Goal: Task Accomplishment & Management: Use online tool/utility

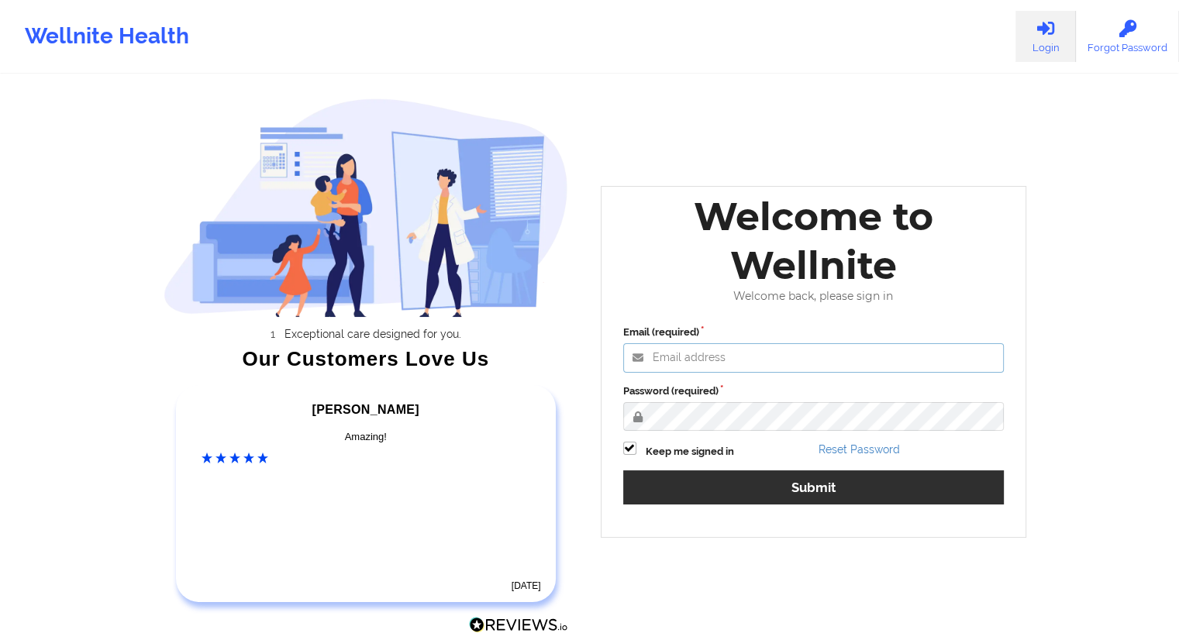
type input "[EMAIL_ADDRESS][DOMAIN_NAME]"
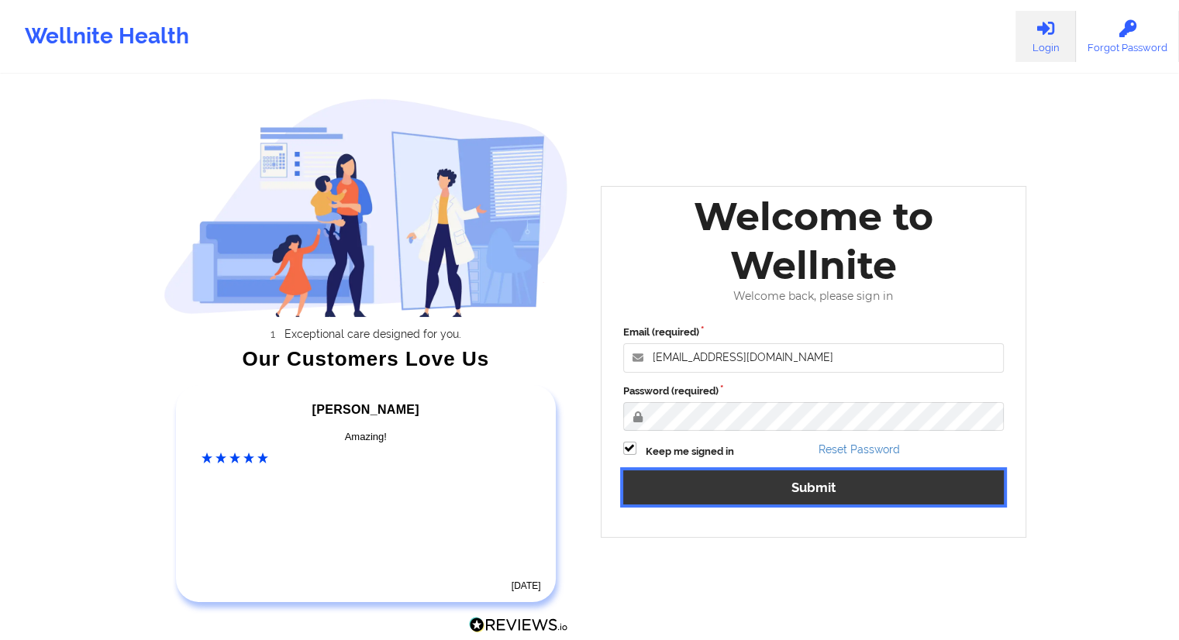
click at [804, 485] on button "Submit" at bounding box center [813, 487] width 381 height 33
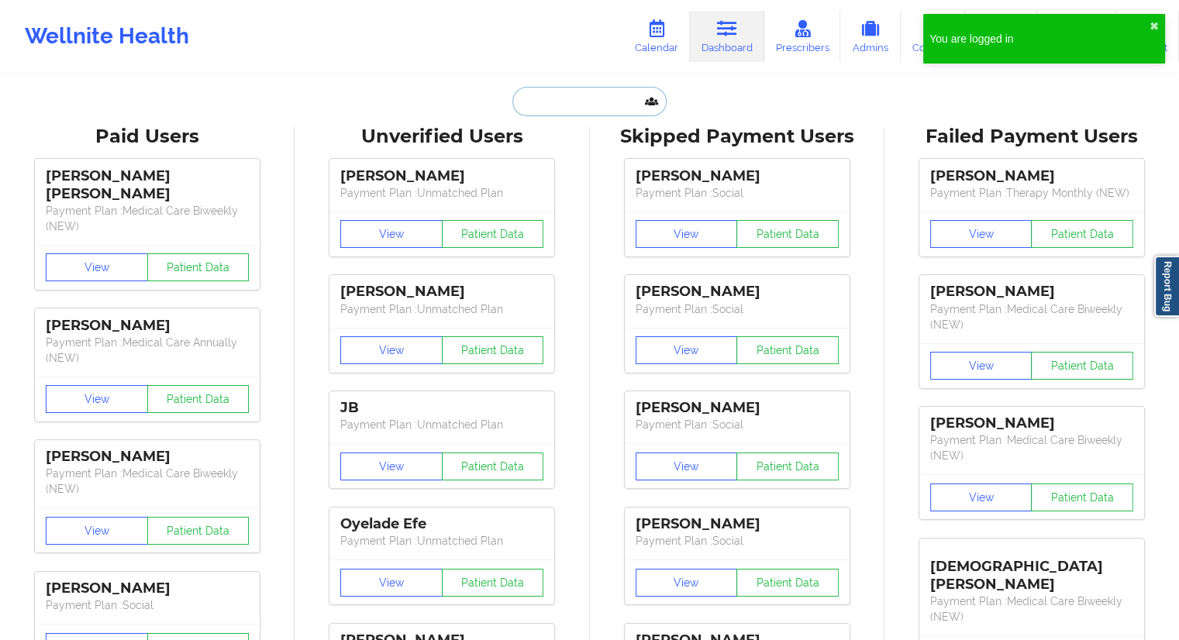
click at [561, 89] on input "text" at bounding box center [589, 101] width 154 height 29
paste input "[PHONE_NUMBER]"
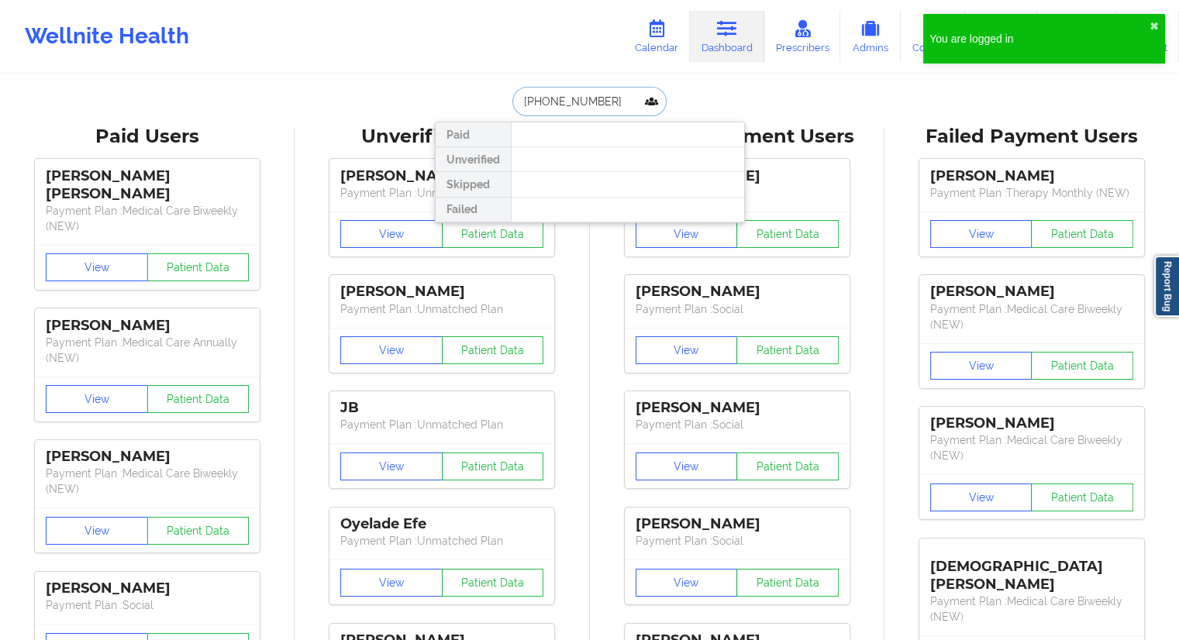
drag, startPoint x: 605, startPoint y: 103, endPoint x: 416, endPoint y: 120, distance: 189.9
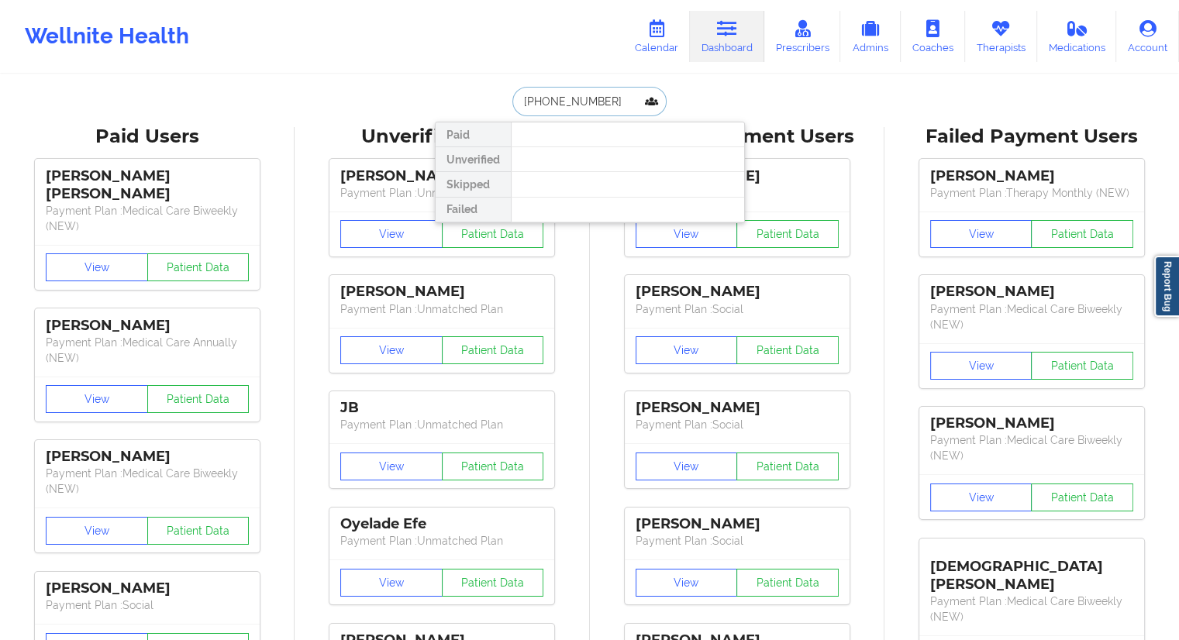
paste input "[EMAIL_ADDRESS][DOMAIN_NAME]"
type input "[EMAIL_ADDRESS][DOMAIN_NAME]"
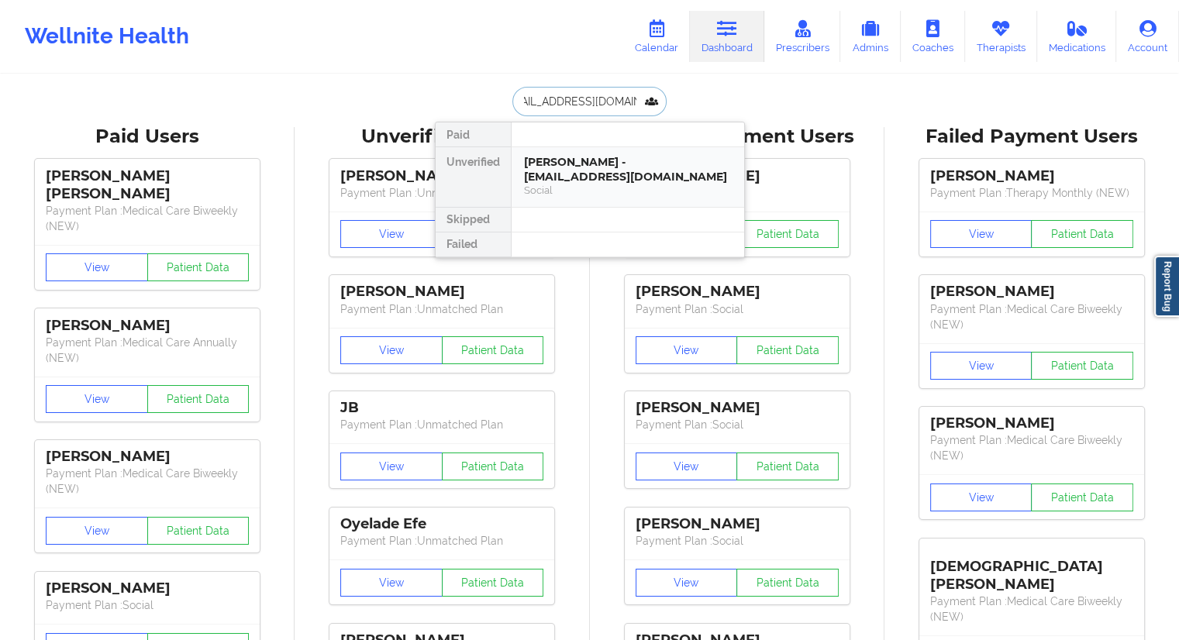
click at [588, 168] on div "[PERSON_NAME] - [EMAIL_ADDRESS][DOMAIN_NAME]" at bounding box center [628, 169] width 208 height 29
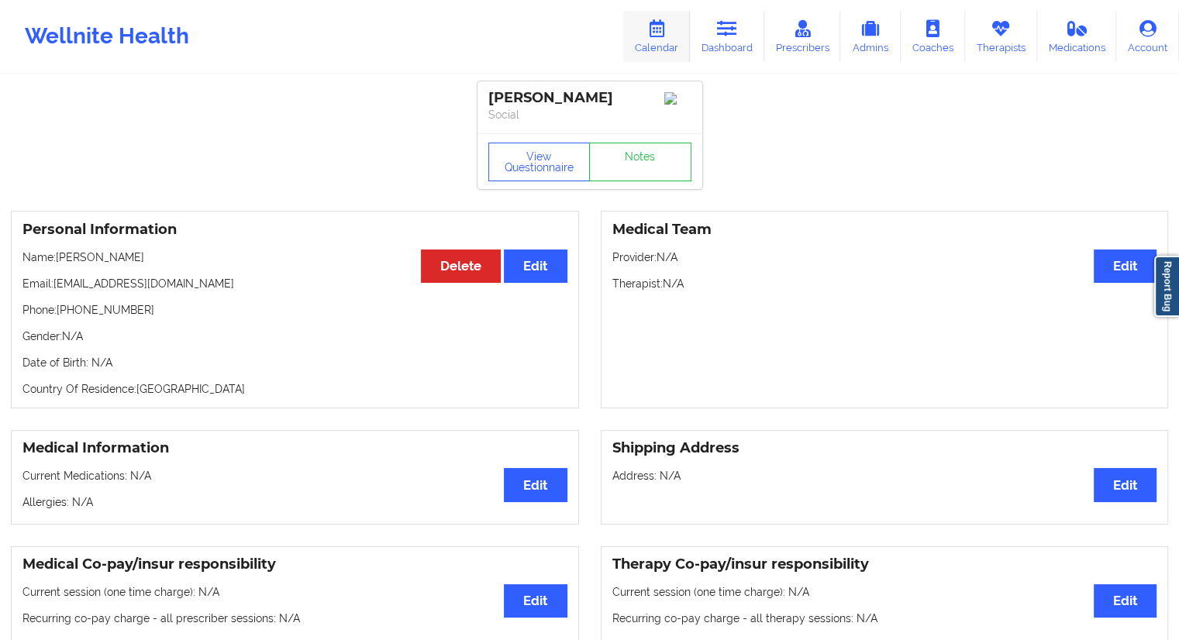
click at [657, 32] on icon at bounding box center [657, 28] width 20 height 17
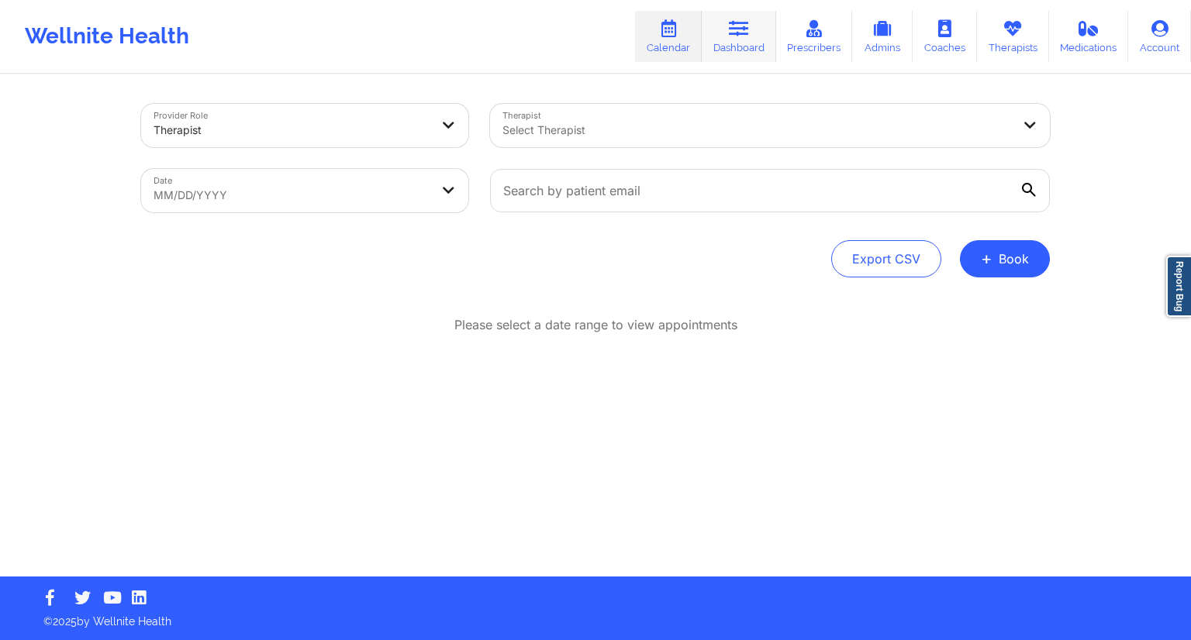
click at [723, 41] on link "Dashboard" at bounding box center [739, 36] width 74 height 51
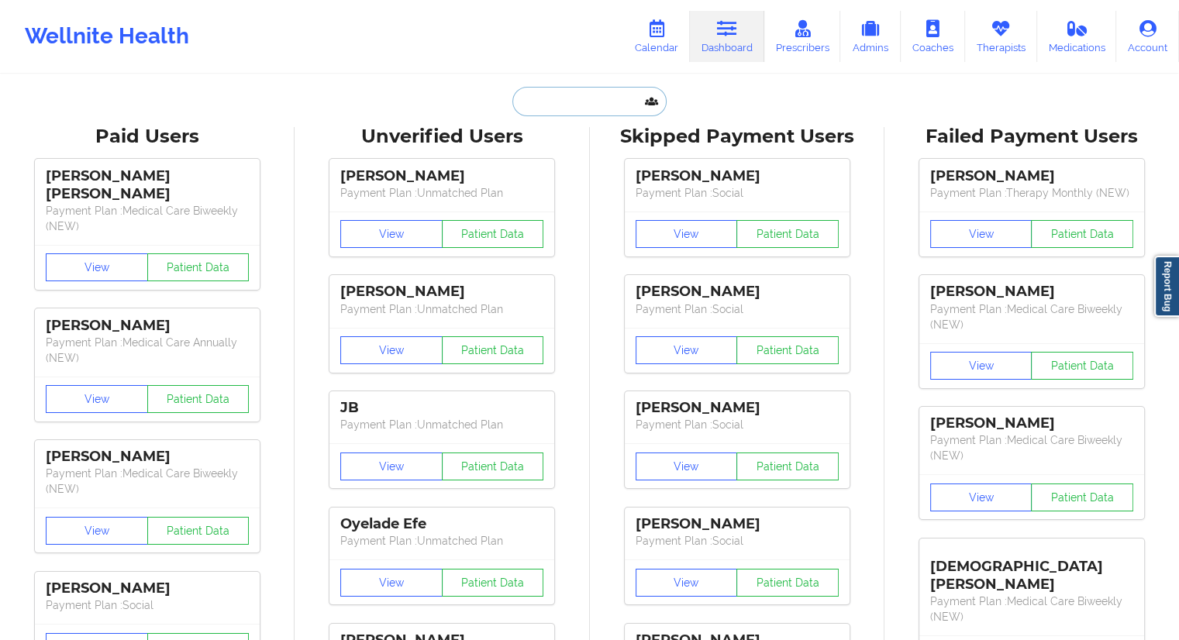
click at [594, 108] on input "text" at bounding box center [589, 101] width 154 height 29
paste input "[EMAIL_ADDRESS][DOMAIN_NAME]"
type input "[EMAIL_ADDRESS][DOMAIN_NAME]"
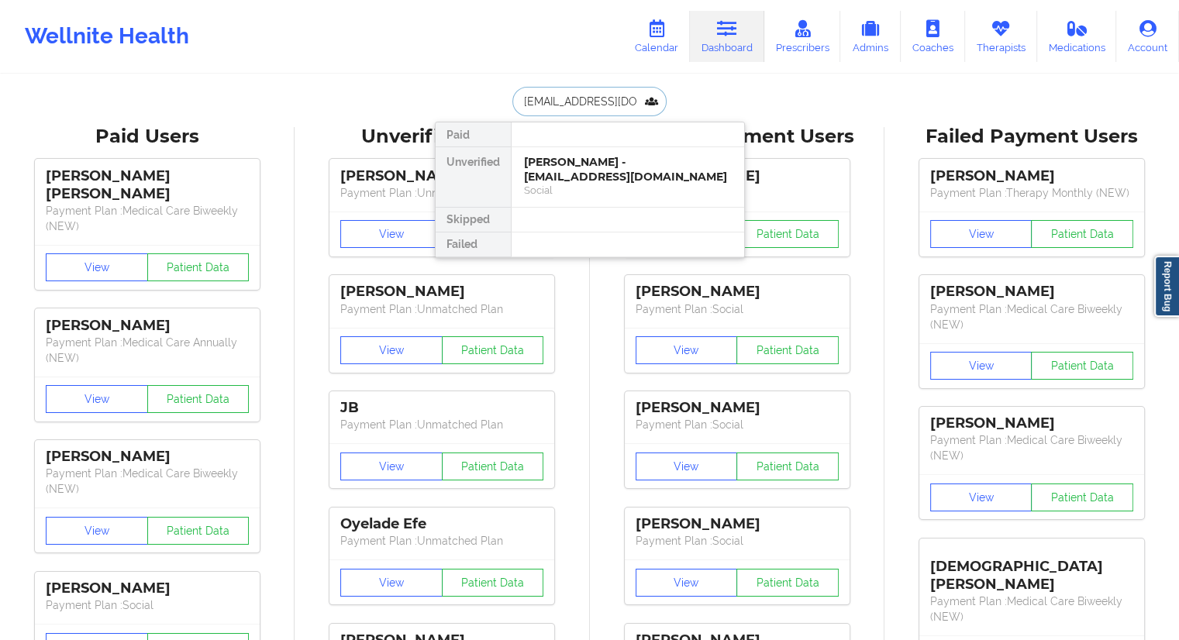
scroll to position [0, 22]
click at [567, 165] on div "[PERSON_NAME] - [EMAIL_ADDRESS][DOMAIN_NAME]" at bounding box center [628, 169] width 208 height 29
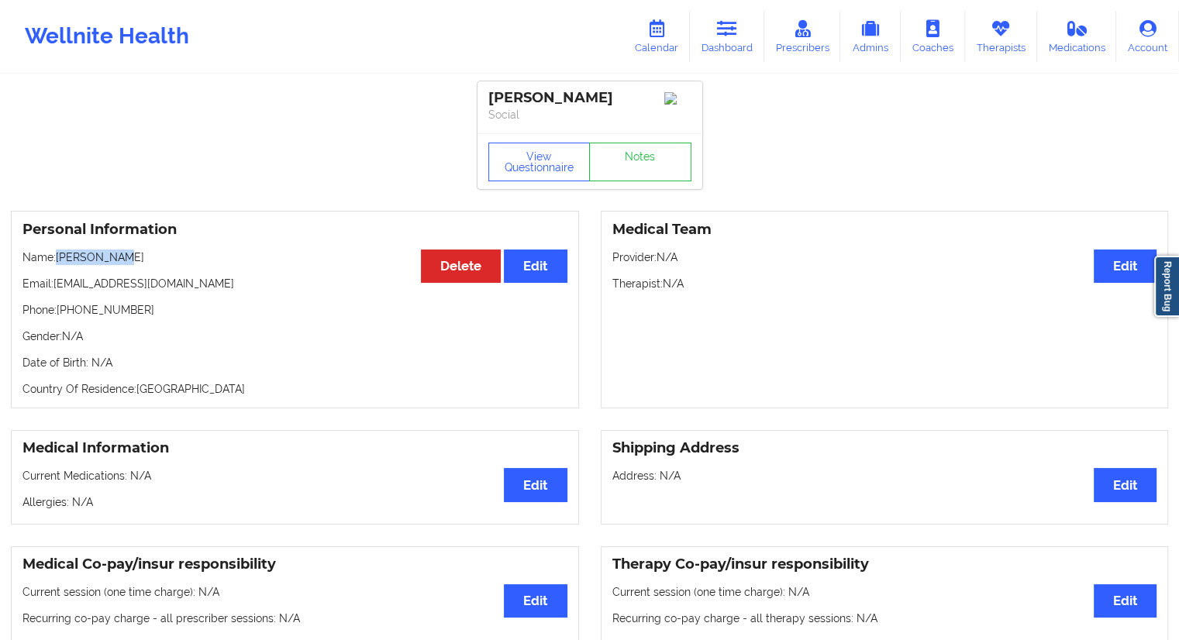
drag, startPoint x: 133, startPoint y: 254, endPoint x: 60, endPoint y: 260, distance: 73.9
click at [60, 260] on div "Personal Information Edit Delete Name: [PERSON_NAME] Email: [EMAIL_ADDRESS][DOM…" at bounding box center [295, 310] width 568 height 198
copy p "[PERSON_NAME]"
click at [661, 51] on link "Calendar" at bounding box center [656, 36] width 67 height 51
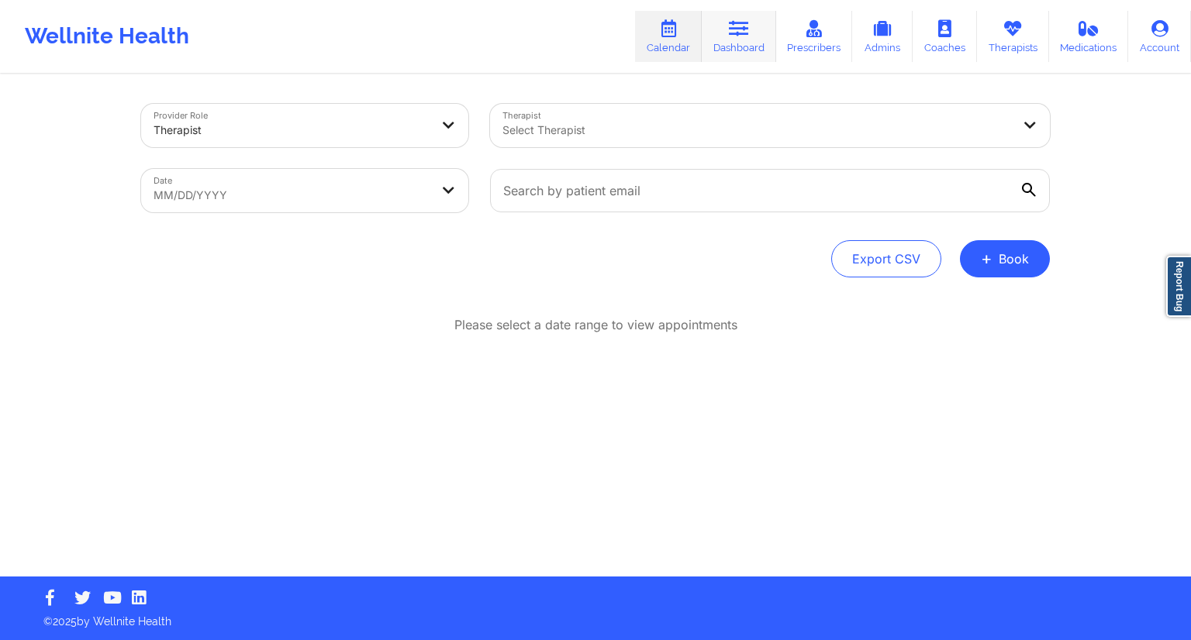
click at [733, 26] on icon at bounding box center [739, 28] width 20 height 17
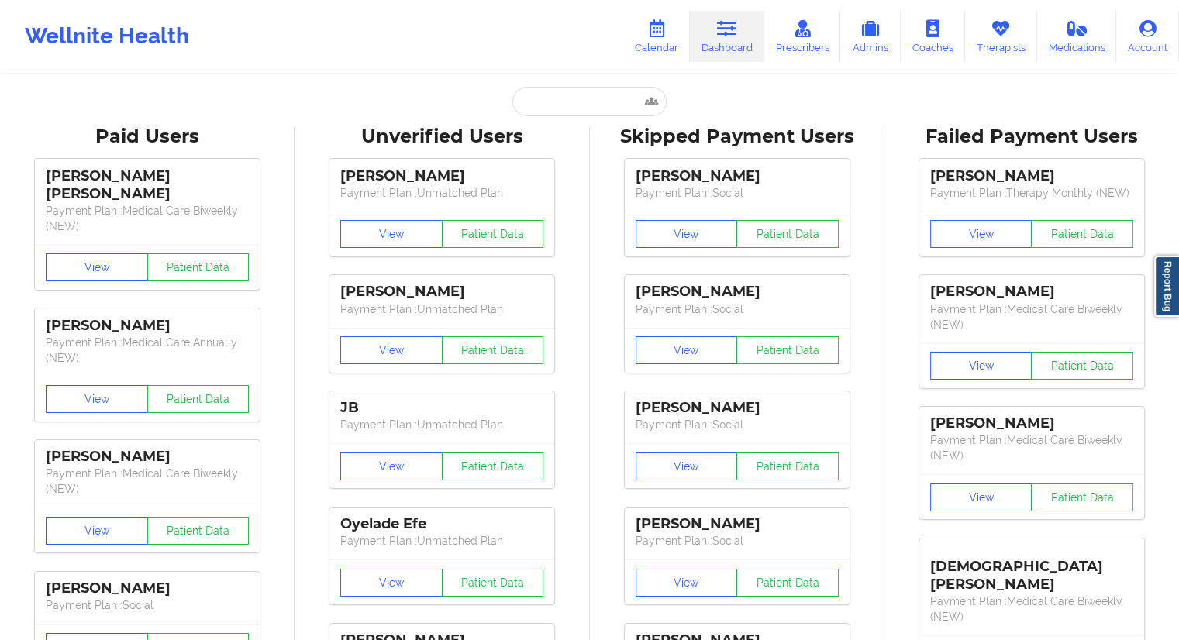
click at [546, 110] on input "text" at bounding box center [589, 101] width 154 height 29
paste input "[PERSON_NAME]"
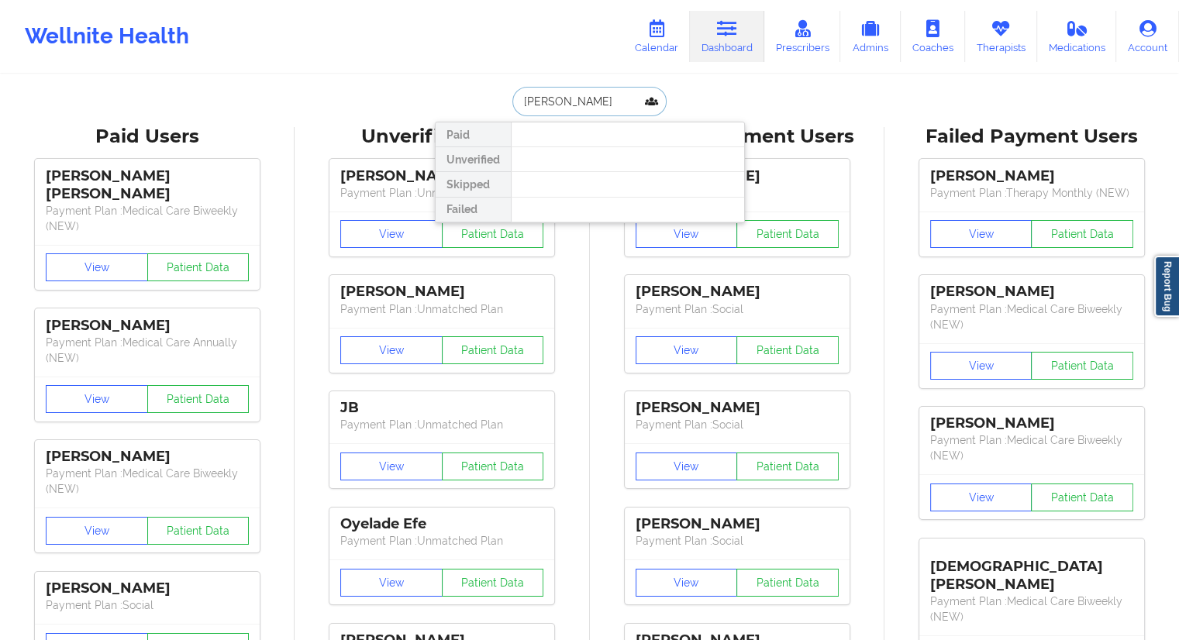
click at [536, 112] on input "[PERSON_NAME]" at bounding box center [589, 101] width 154 height 29
click at [571, 105] on input "[PERSON_NAME]" at bounding box center [589, 101] width 154 height 29
click at [601, 105] on input "[PERSON_NAME]" at bounding box center [589, 101] width 154 height 29
type input "[PERSON_NAME]"
